Goal: Navigation & Orientation: Understand site structure

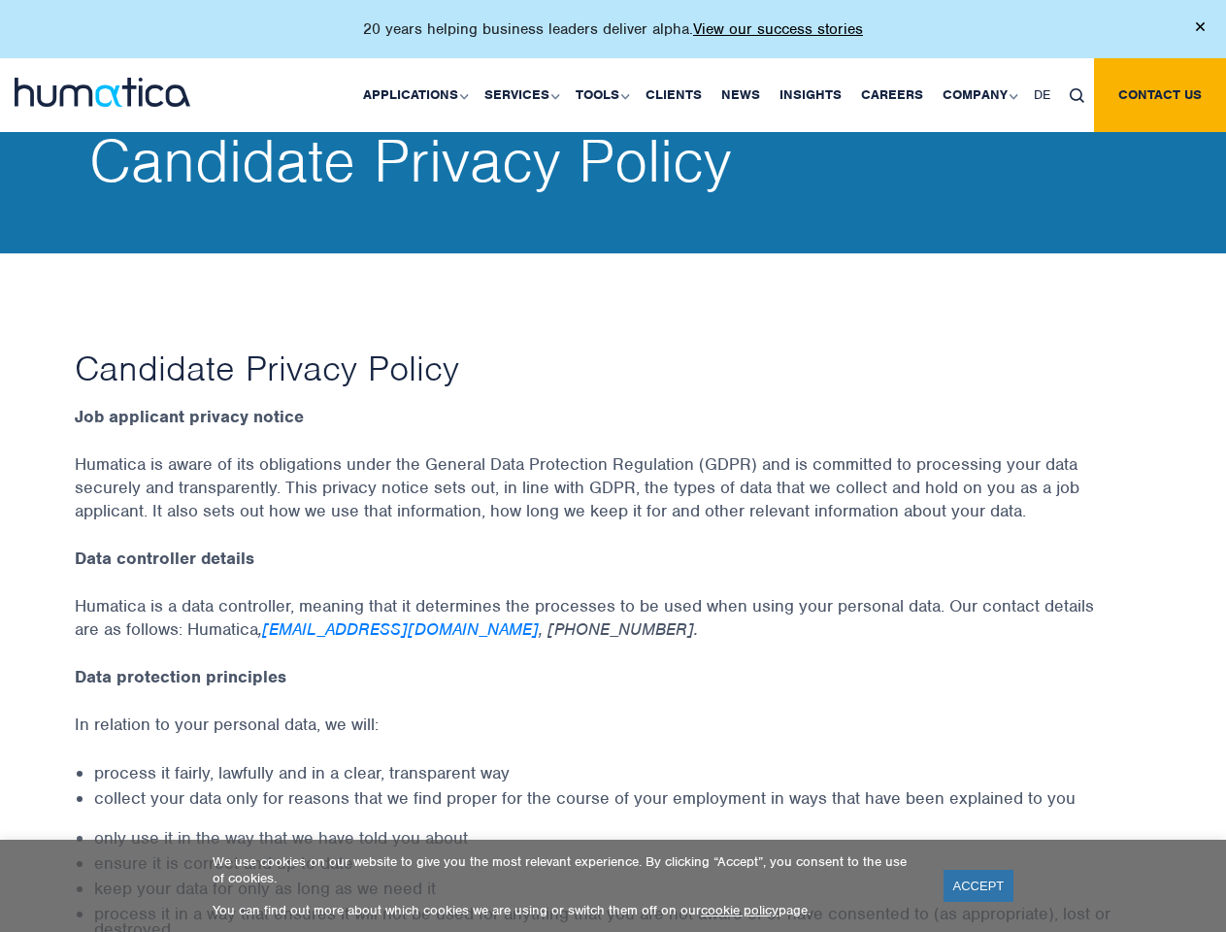
click at [613, 37] on p "20 years helping business leaders deliver alpha. View our success stories" at bounding box center [613, 28] width 500 height 19
click at [419, 94] on link "Applications" at bounding box center [413, 95] width 121 height 74
click at [524, 94] on link "Services" at bounding box center [520, 95] width 91 height 74
click at [605, 94] on link "Tools" at bounding box center [601, 95] width 70 height 74
click at [979, 94] on link "Company" at bounding box center [978, 95] width 91 height 74
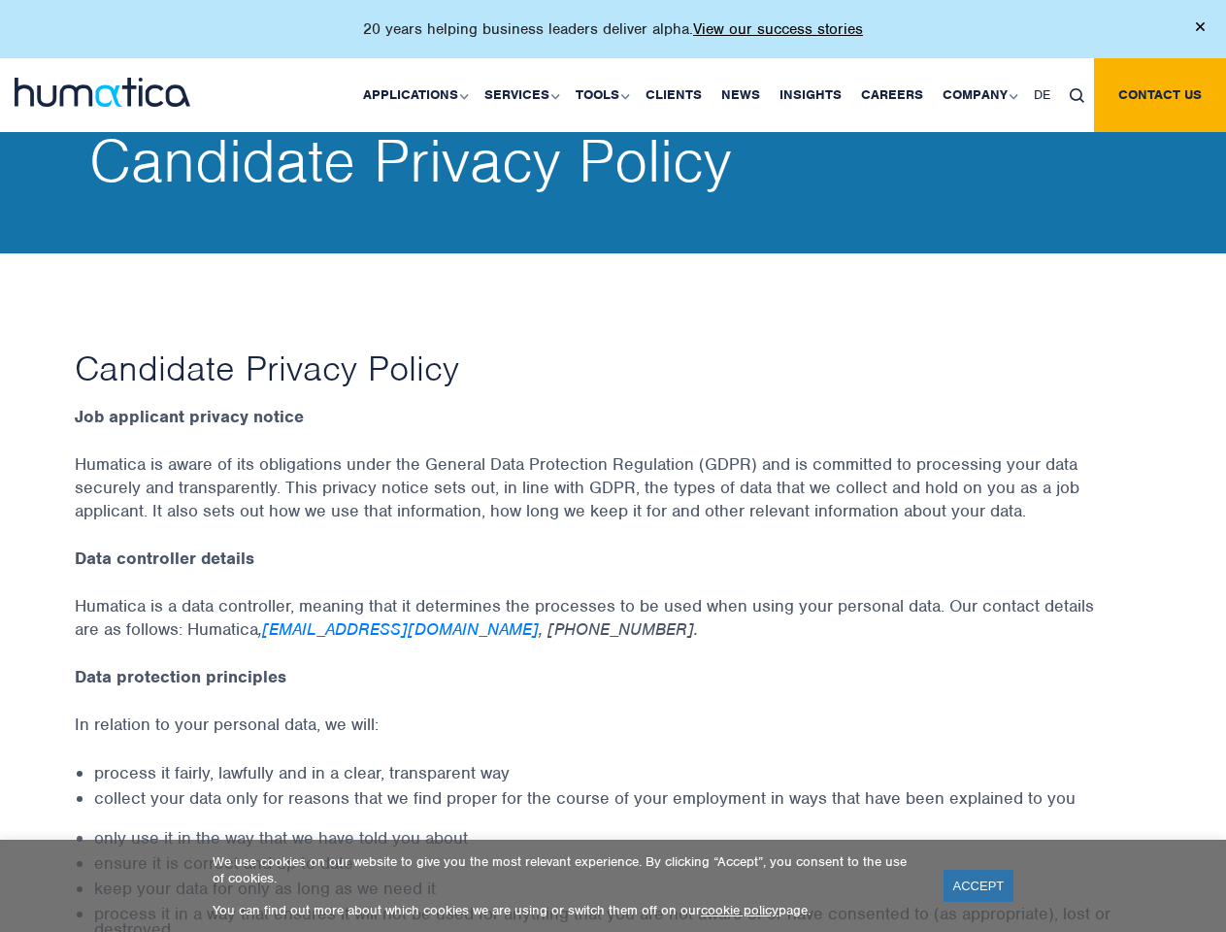
click at [1077, 94] on img at bounding box center [1077, 95] width 15 height 15
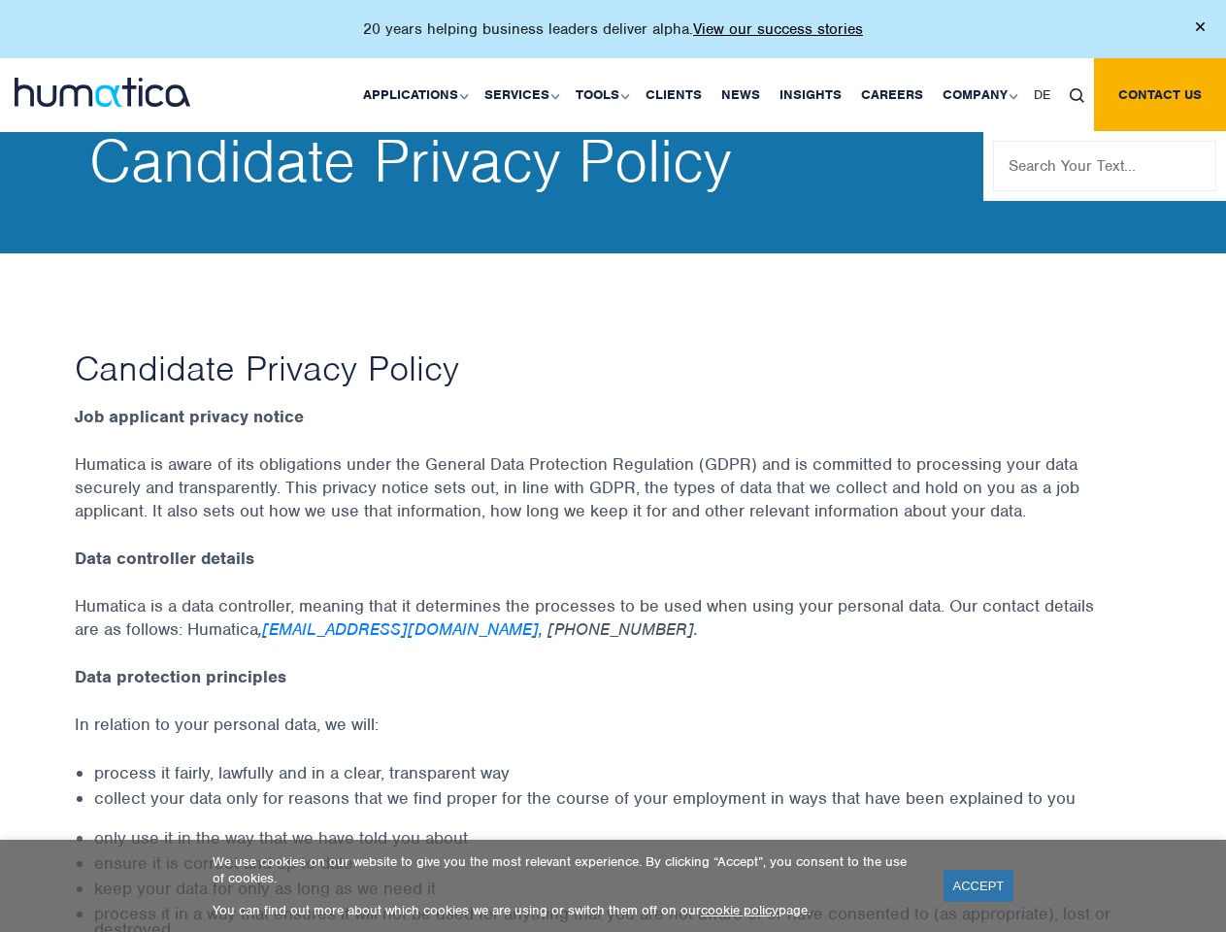
click at [979, 886] on link "ACCEPT" at bounding box center [979, 886] width 71 height 32
